Goal: Check status

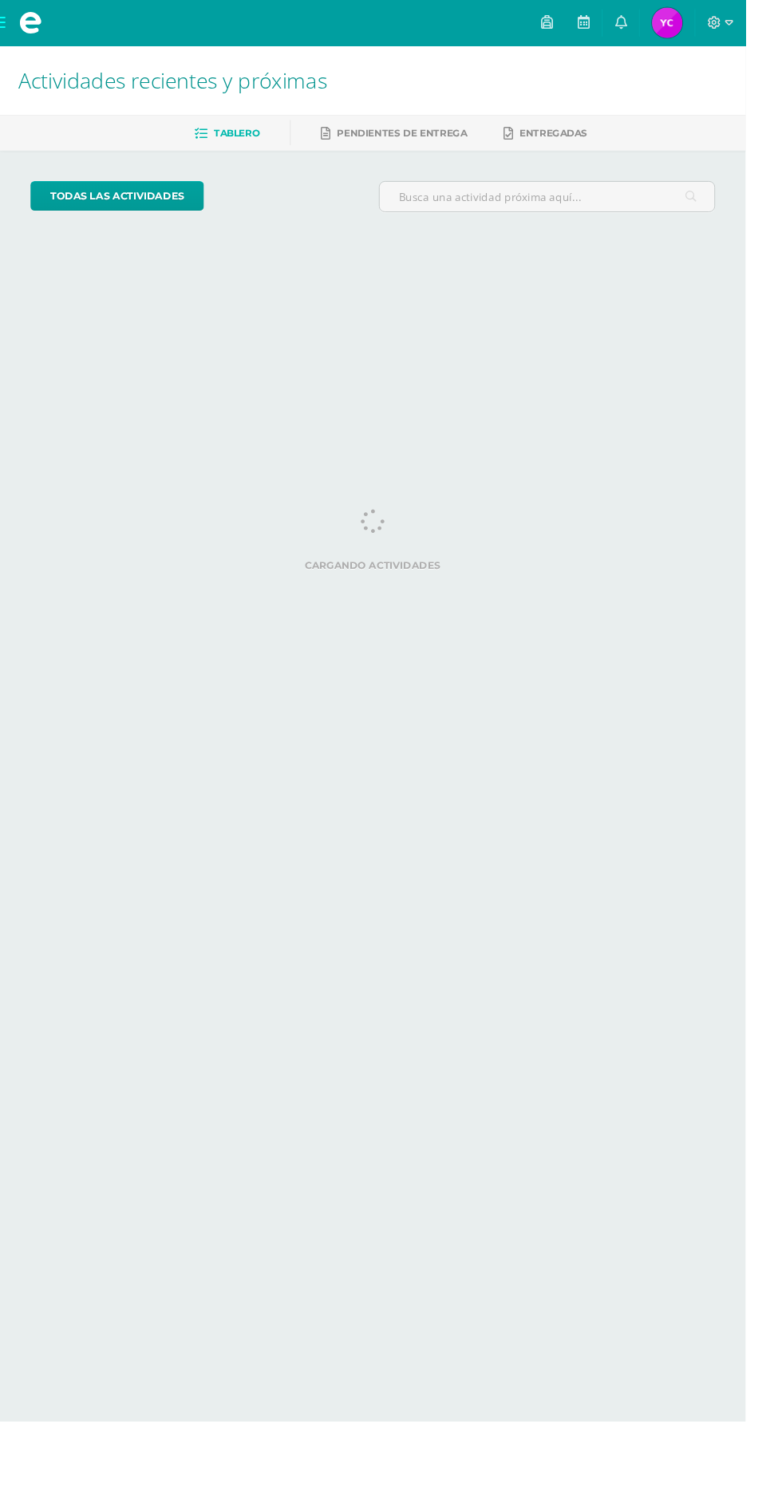
click at [719, 23] on span "[MEDICAL_DATA][PERSON_NAME] Mi Perfil" at bounding box center [699, 24] width 38 height 32
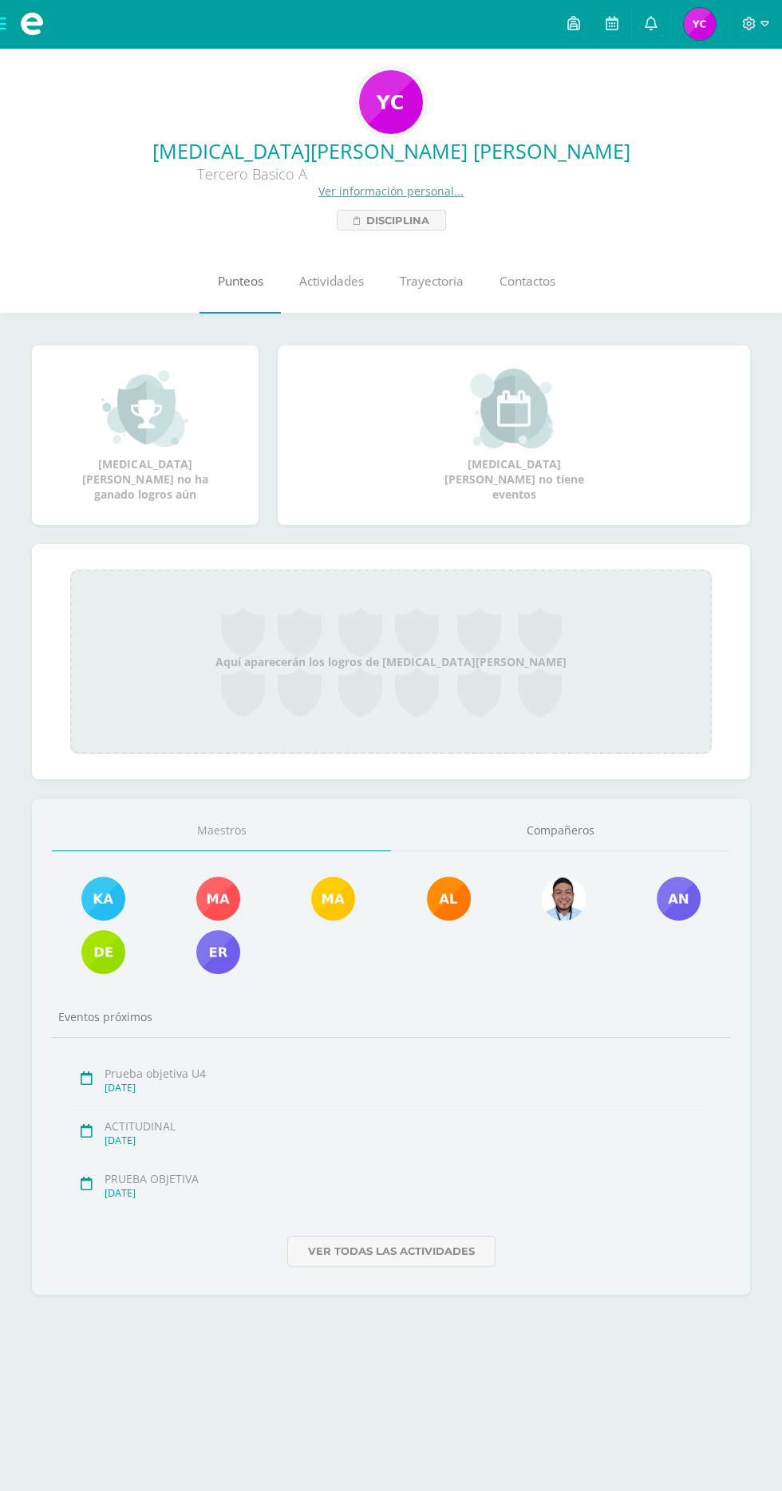
click at [249, 266] on link "Punteos" at bounding box center [239, 282] width 81 height 64
